Goal: Task Accomplishment & Management: Complete application form

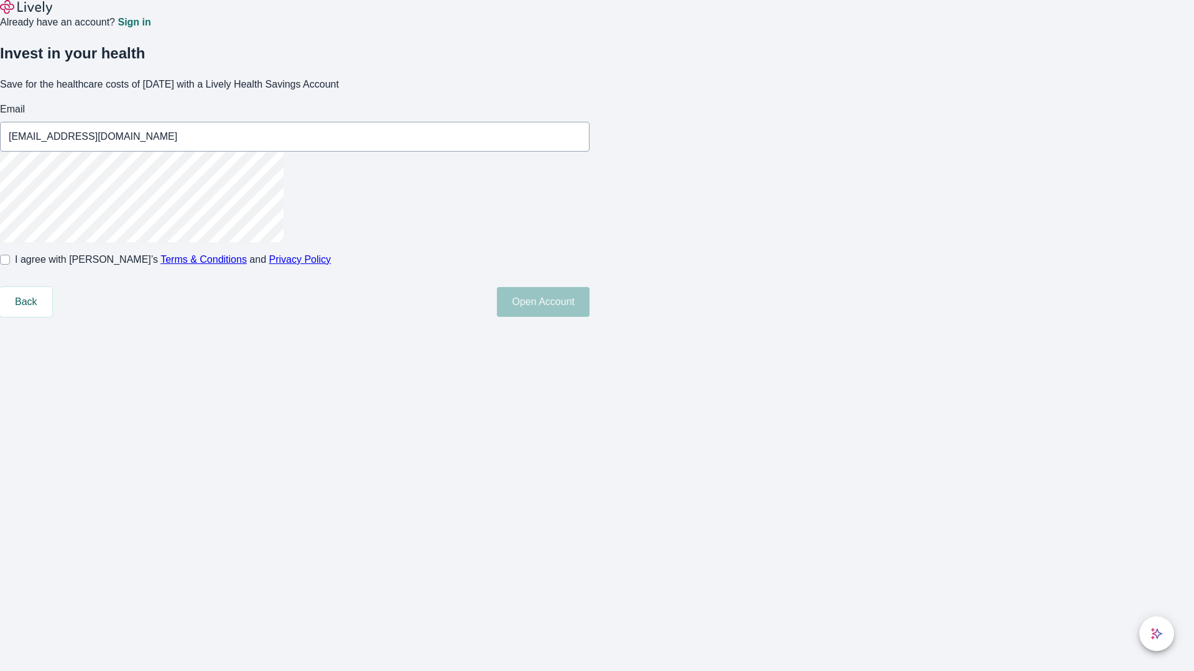
click at [10, 265] on input "I agree with Lively’s Terms & Conditions and Privacy Policy" at bounding box center [5, 260] width 10 height 10
checkbox input "true"
click at [589, 317] on button "Open Account" at bounding box center [543, 302] width 93 height 30
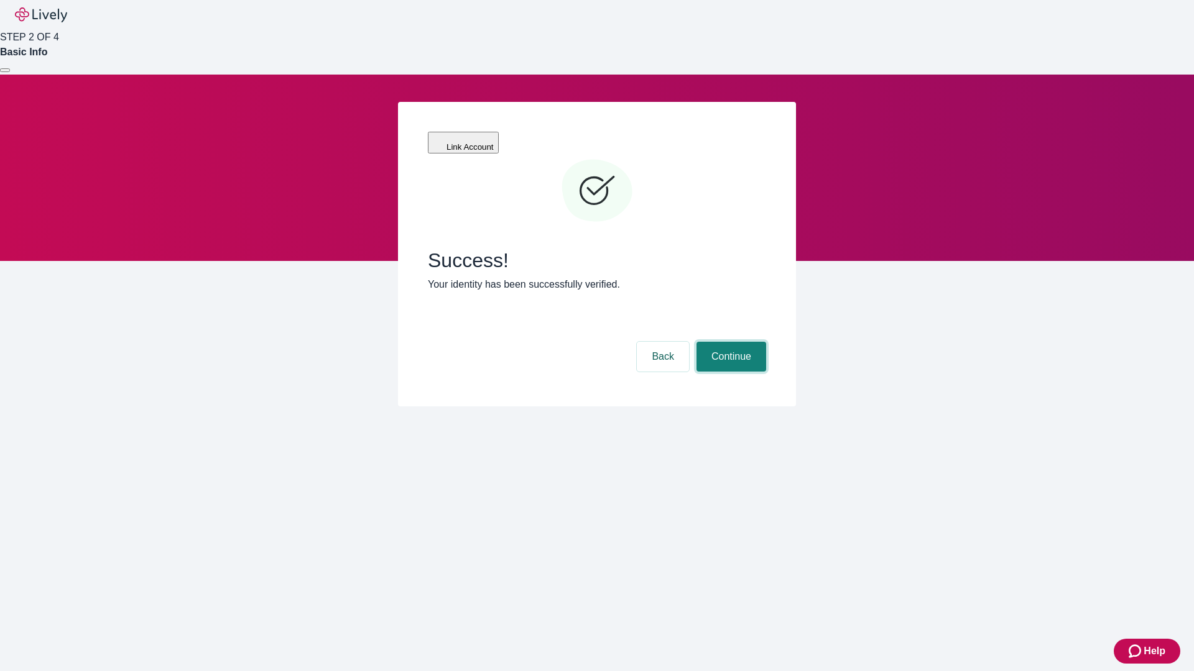
click at [729, 342] on button "Continue" at bounding box center [731, 357] width 70 height 30
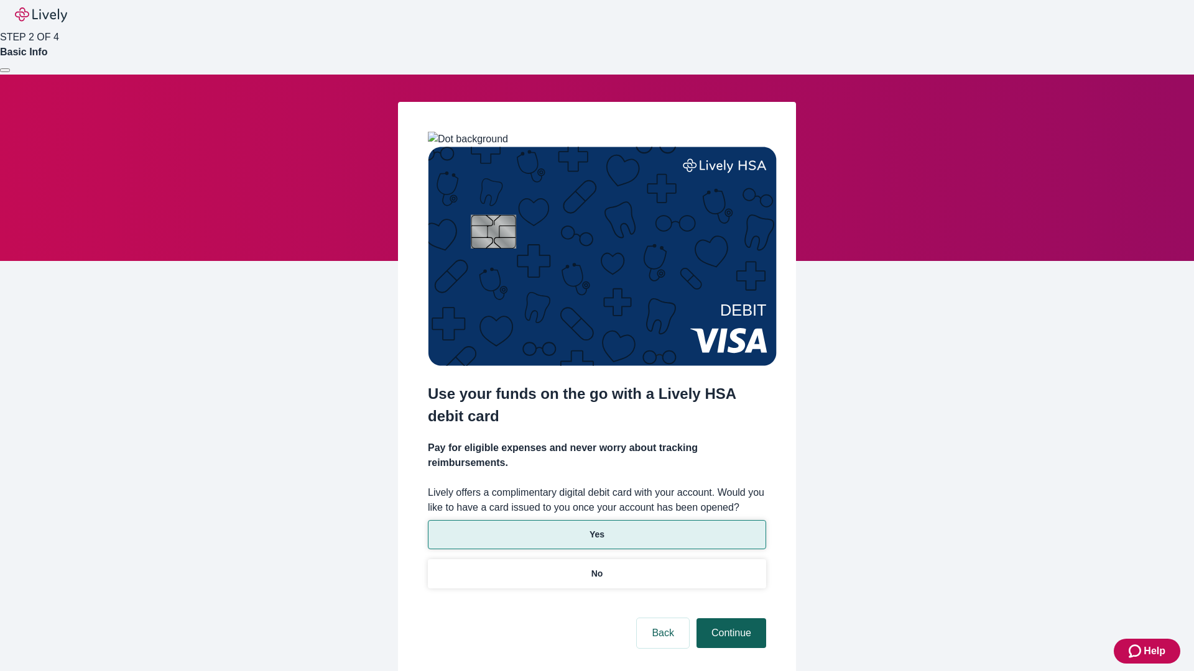
click at [596, 568] on p "No" at bounding box center [597, 574] width 12 height 13
click at [729, 619] on button "Continue" at bounding box center [731, 634] width 70 height 30
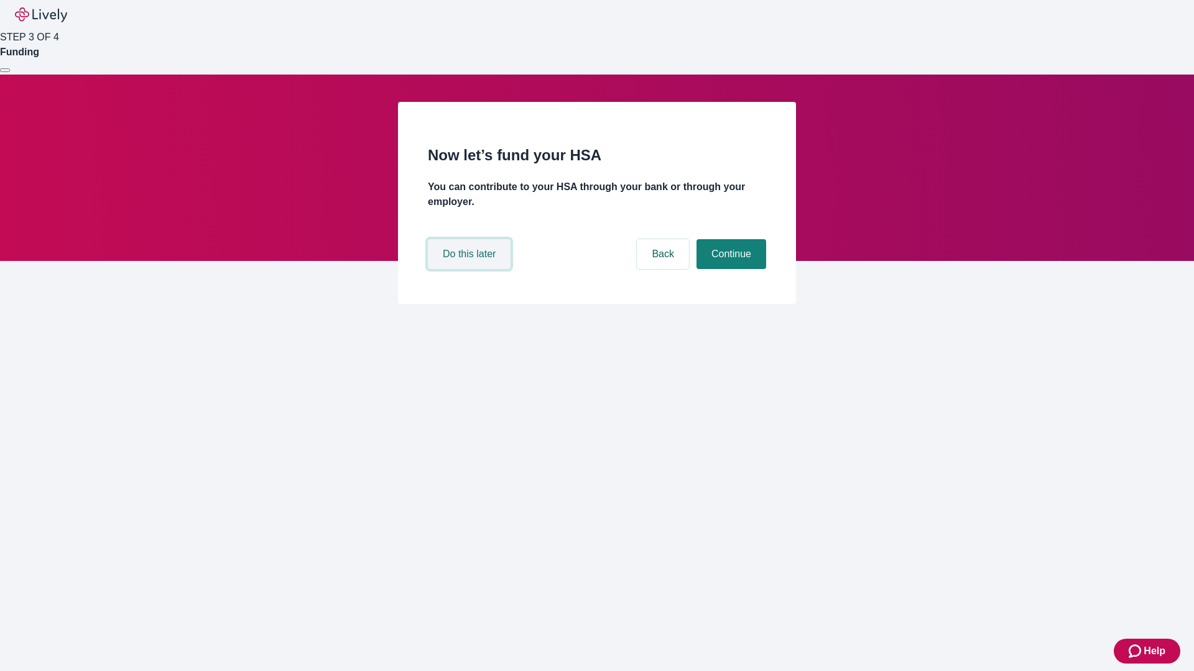
click at [471, 269] on button "Do this later" at bounding box center [469, 254] width 83 height 30
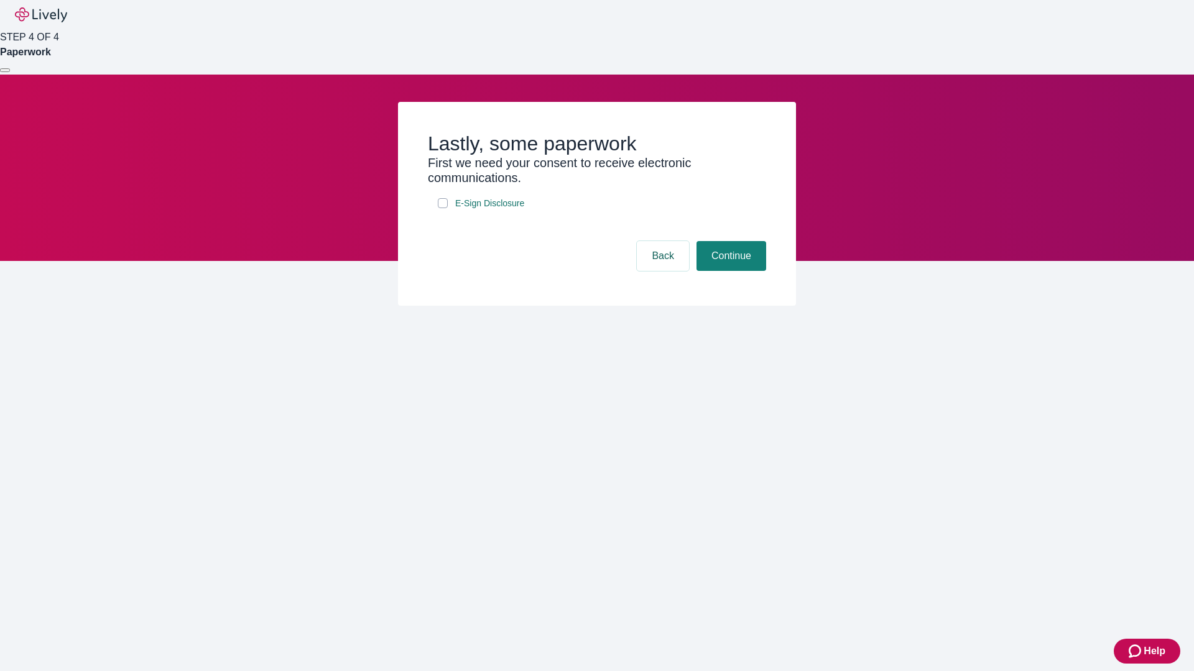
click at [443, 208] on input "E-Sign Disclosure" at bounding box center [443, 203] width 10 height 10
checkbox input "true"
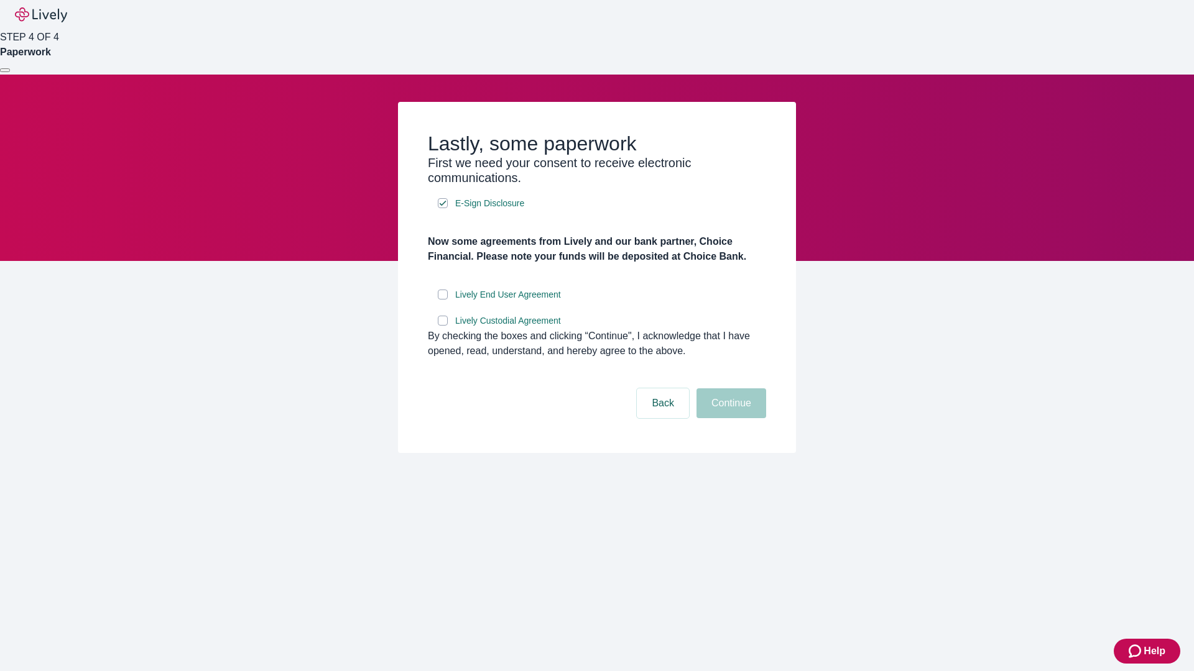
click at [443, 300] on input "Lively End User Agreement" at bounding box center [443, 295] width 10 height 10
checkbox input "true"
click at [443, 326] on input "Lively Custodial Agreement" at bounding box center [443, 321] width 10 height 10
checkbox input "true"
click at [729, 418] on button "Continue" at bounding box center [731, 404] width 70 height 30
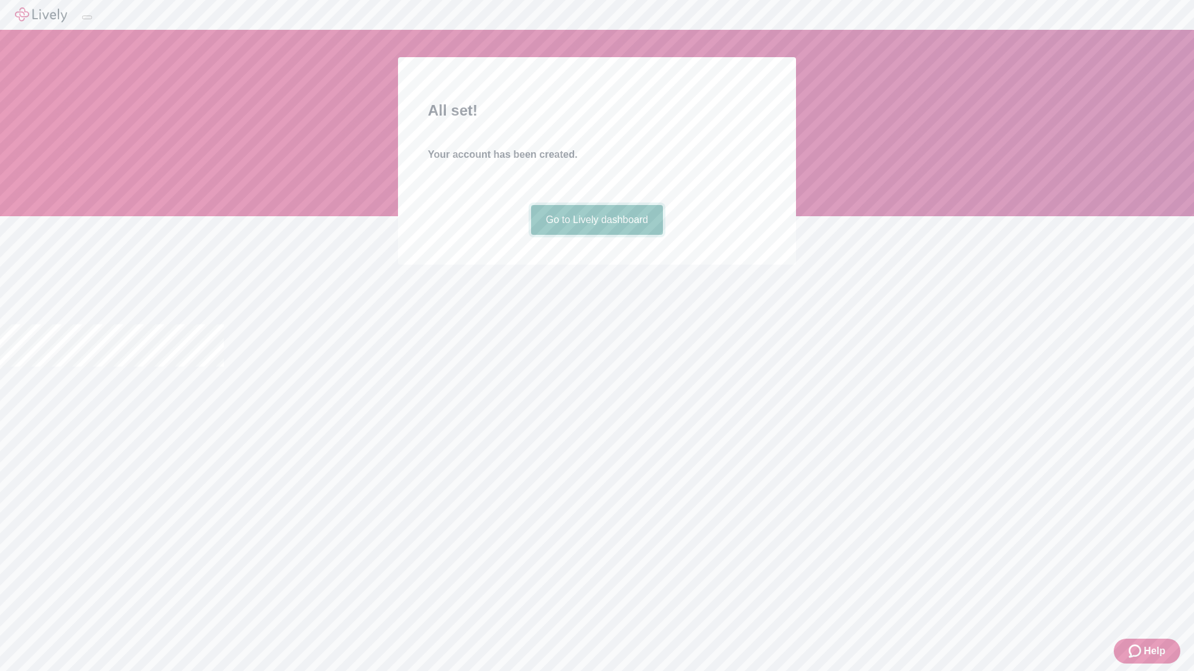
click at [596, 235] on link "Go to Lively dashboard" at bounding box center [597, 220] width 132 height 30
